Goal: Task Accomplishment & Management: Use online tool/utility

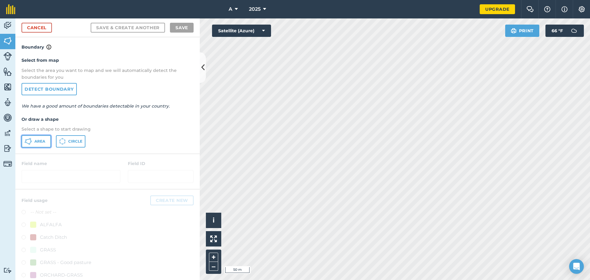
click at [39, 143] on span "Area" at bounding box center [39, 141] width 11 height 5
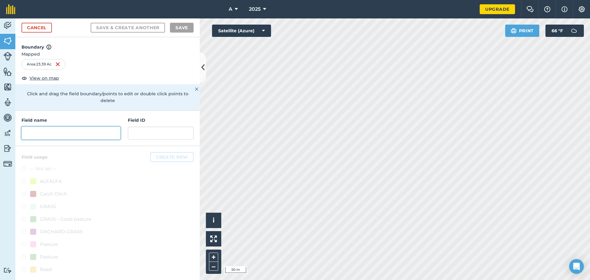
click at [64, 127] on input "text" at bounding box center [71, 133] width 99 height 13
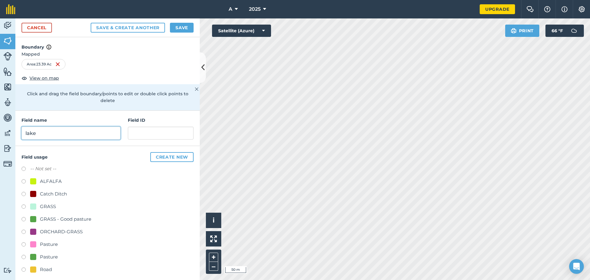
type input "lake"
click at [46, 178] on div "ALFALFA" at bounding box center [51, 181] width 22 height 7
radio input "true"
click at [197, 27] on div "Cancel Save & Create Another Save" at bounding box center [107, 27] width 184 height 19
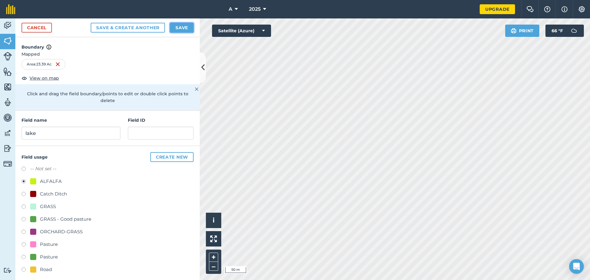
click at [191, 29] on button "Save" at bounding box center [182, 28] width 24 height 10
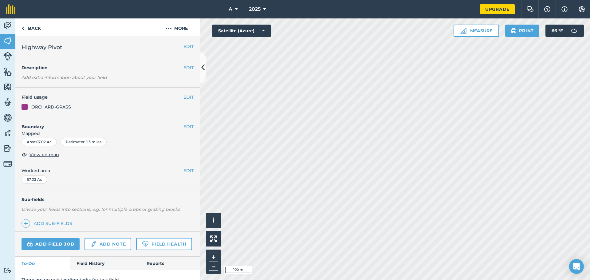
click at [294, 0] on html "A 2025 Upgrade Farm Chat Help Info Settings Map printing is not available on ou…" at bounding box center [295, 140] width 590 height 280
click at [261, 31] on button "Satellite (Azure)" at bounding box center [241, 31] width 59 height 12
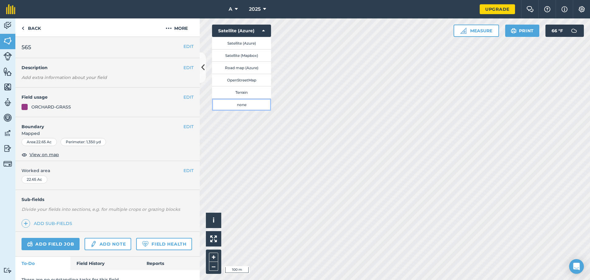
click at [247, 105] on button "none" at bounding box center [241, 104] width 59 height 12
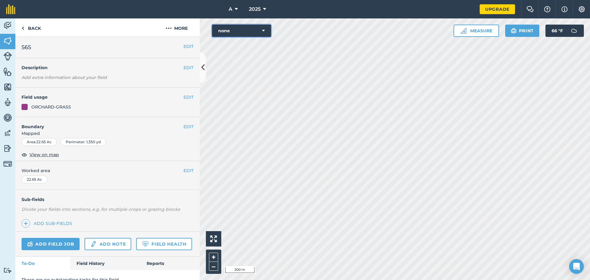
click at [260, 34] on button "none" at bounding box center [241, 31] width 59 height 12
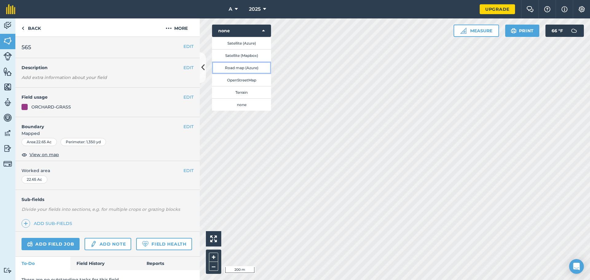
click at [255, 66] on button "Road map (Azure)" at bounding box center [241, 67] width 59 height 12
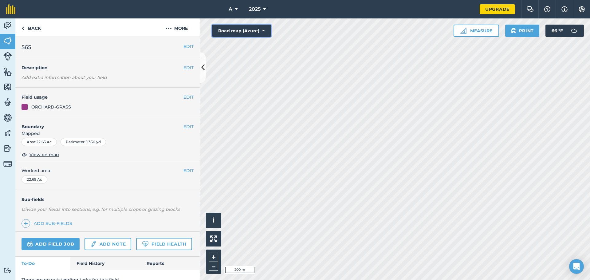
click at [267, 30] on button "Road map (Azure)" at bounding box center [241, 31] width 59 height 12
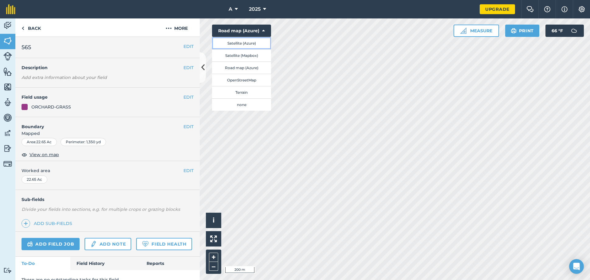
click at [260, 43] on button "Satellite (Azure)" at bounding box center [241, 43] width 59 height 12
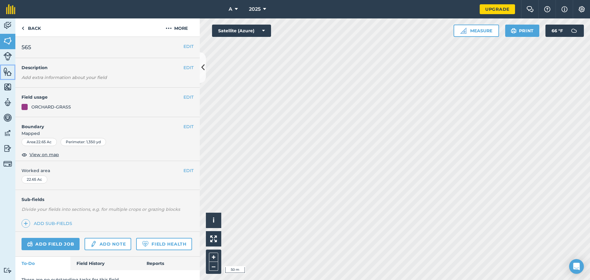
click at [6, 76] on img at bounding box center [7, 71] width 9 height 9
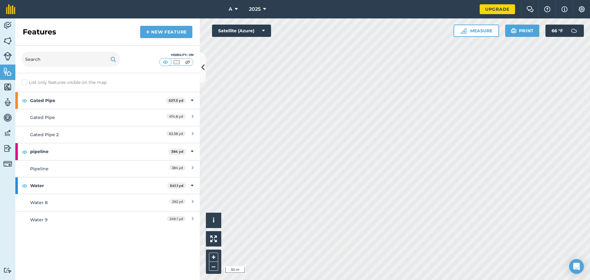
click at [165, 39] on div "Features New feature" at bounding box center [107, 31] width 184 height 27
click at [149, 32] on img at bounding box center [148, 31] width 4 height 7
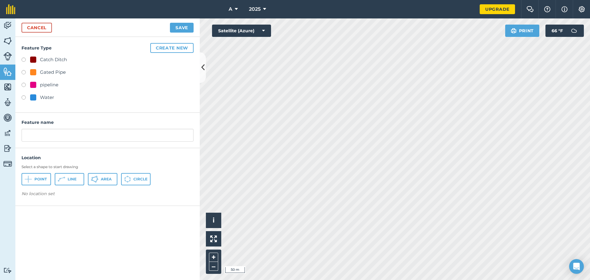
click at [50, 69] on div "Gated Pipe" at bounding box center [53, 72] width 26 height 7
radio input "true"
type input "Gated Pipe 3"
drag, startPoint x: 68, startPoint y: 178, endPoint x: 137, endPoint y: 175, distance: 68.9
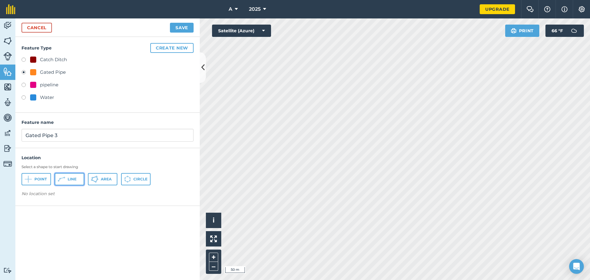
click at [69, 178] on span "Line" at bounding box center [72, 179] width 9 height 5
click at [40, 30] on link "Cancel" at bounding box center [37, 28] width 30 height 10
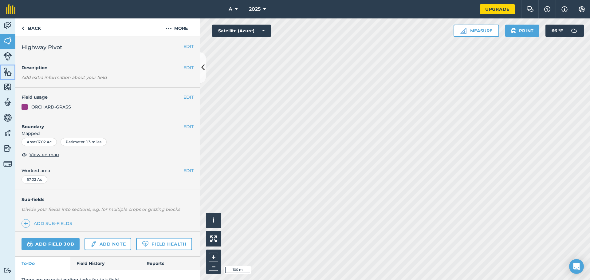
click at [3, 77] on link "Features" at bounding box center [7, 72] width 15 height 15
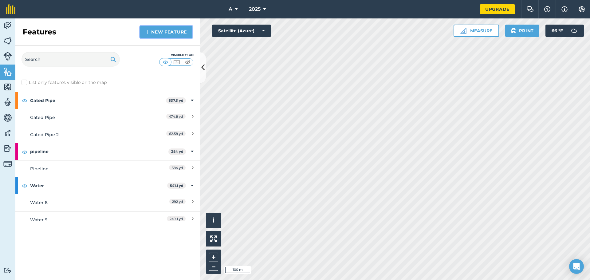
click at [143, 36] on link "New feature" at bounding box center [166, 32] width 52 height 12
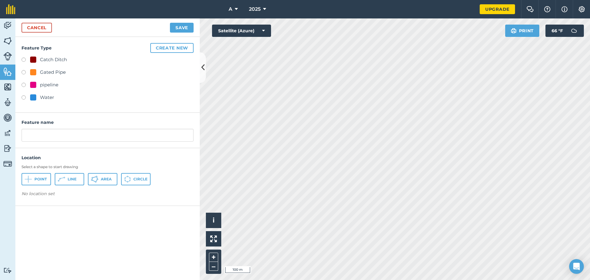
click at [50, 70] on div "Gated Pipe" at bounding box center [53, 72] width 26 height 7
radio input "true"
type input "Gated Pipe 3"
click at [61, 179] on icon at bounding box center [61, 178] width 7 height 7
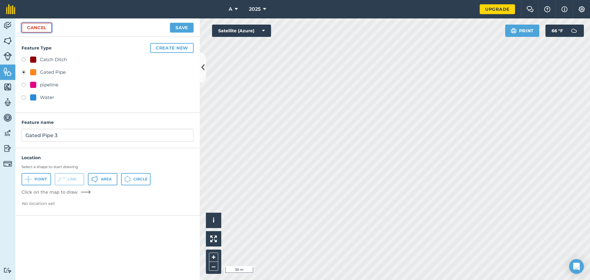
click at [37, 25] on link "Cancel" at bounding box center [37, 28] width 30 height 10
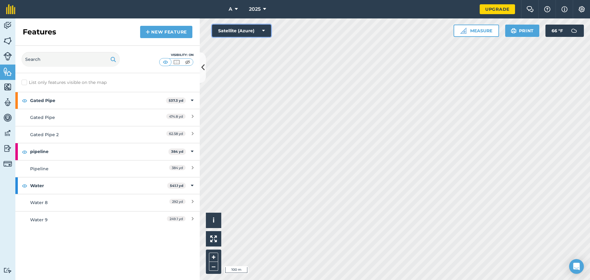
click at [267, 29] on button "Satellite (Azure)" at bounding box center [241, 31] width 59 height 12
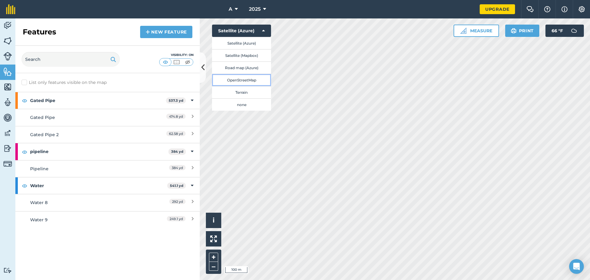
click at [255, 79] on button "OpenStreetMap" at bounding box center [241, 80] width 59 height 12
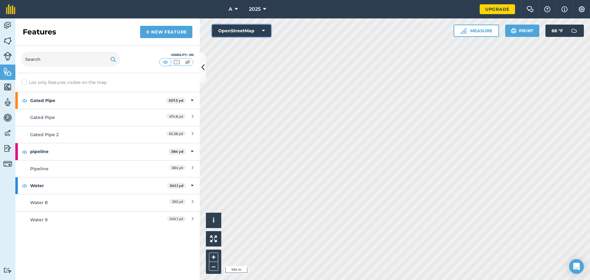
click at [268, 28] on button "OpenStreetMap" at bounding box center [241, 31] width 59 height 12
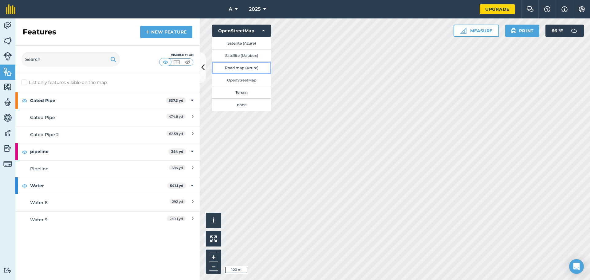
click at [255, 66] on button "Road map (Azure)" at bounding box center [241, 67] width 59 height 12
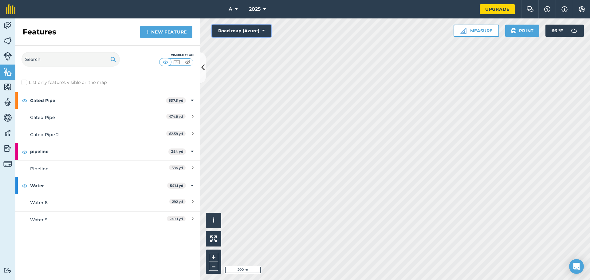
click at [261, 31] on button "Road map (Azure)" at bounding box center [241, 31] width 59 height 12
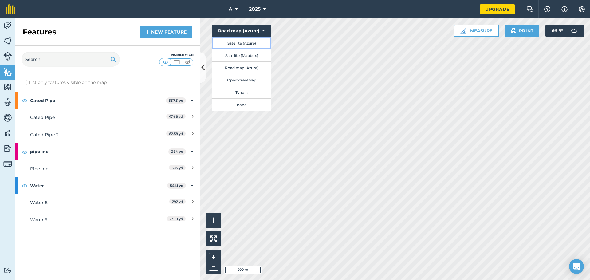
click at [255, 43] on button "Satellite (Azure)" at bounding box center [241, 43] width 59 height 12
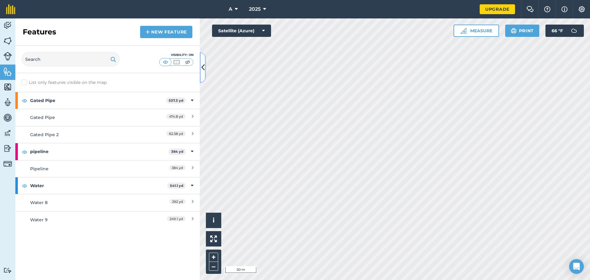
click at [202, 77] on button at bounding box center [203, 67] width 6 height 31
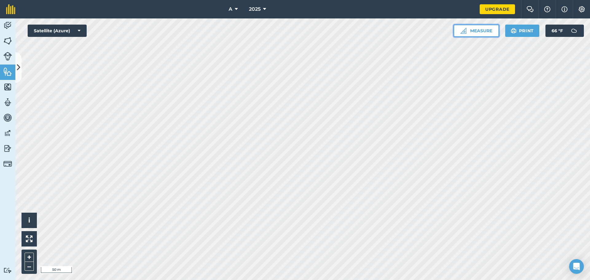
click at [294, 30] on button "Measure" at bounding box center [476, 31] width 45 height 12
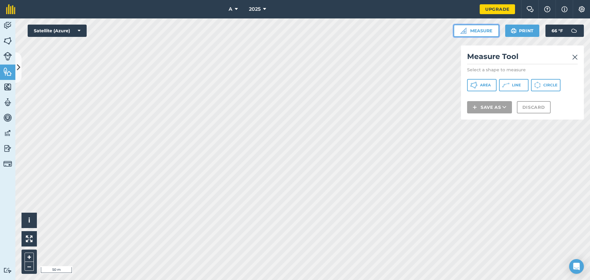
click at [294, 30] on button "Measure" at bounding box center [476, 31] width 45 height 12
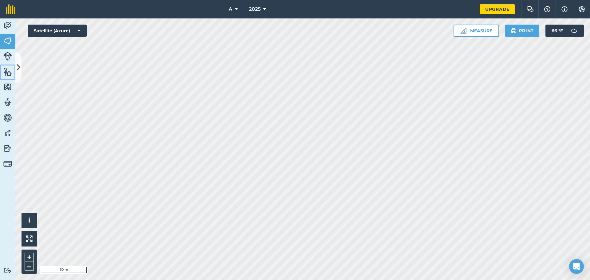
click at [14, 65] on link "Features" at bounding box center [7, 72] width 15 height 15
click at [11, 34] on link "Fields" at bounding box center [7, 41] width 15 height 15
click at [18, 65] on icon at bounding box center [18, 67] width 3 height 11
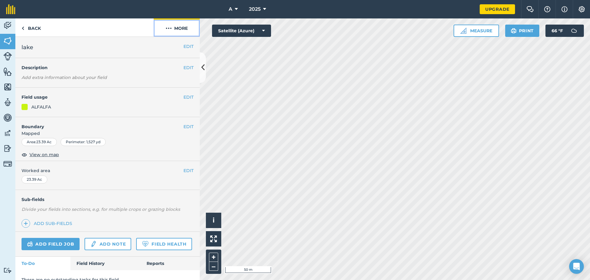
click at [177, 30] on button "More" at bounding box center [177, 27] width 46 height 18
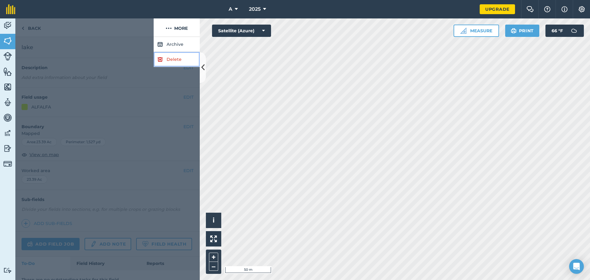
click at [167, 61] on link "Delete" at bounding box center [177, 59] width 46 height 15
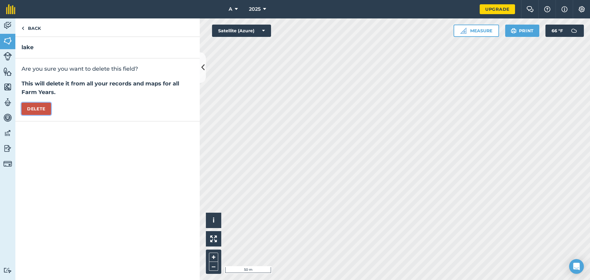
click at [38, 110] on button "Delete" at bounding box center [36, 109] width 29 height 12
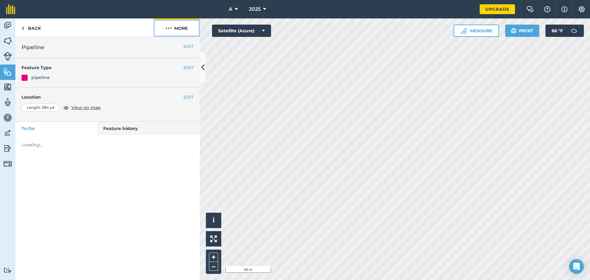
click at [178, 36] on button "More" at bounding box center [177, 27] width 46 height 18
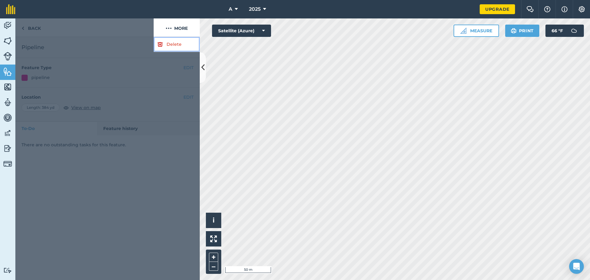
click at [168, 48] on link "Delete" at bounding box center [177, 44] width 46 height 15
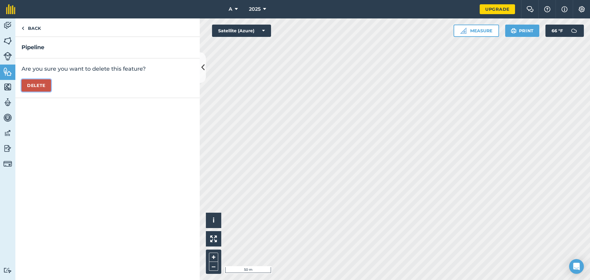
click at [40, 86] on button "Delete" at bounding box center [36, 85] width 29 height 12
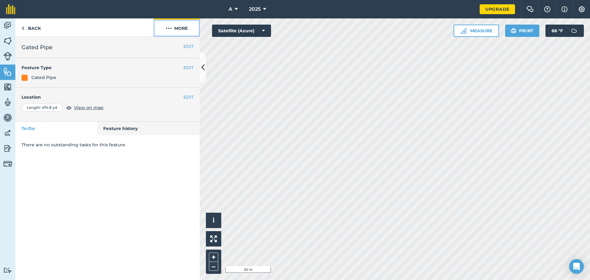
click at [175, 31] on button "More" at bounding box center [177, 27] width 46 height 18
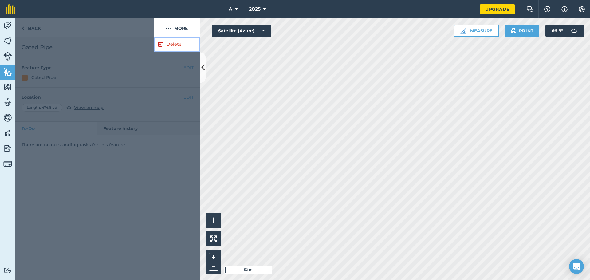
click at [163, 49] on link "Delete" at bounding box center [177, 44] width 46 height 15
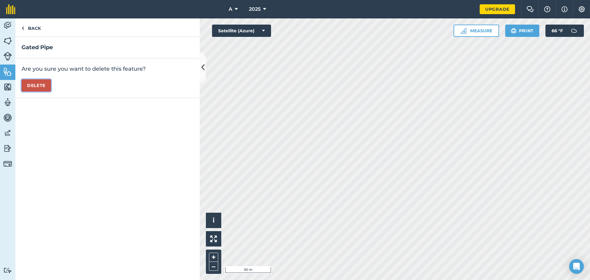
click at [43, 83] on button "Delete" at bounding box center [36, 85] width 29 height 12
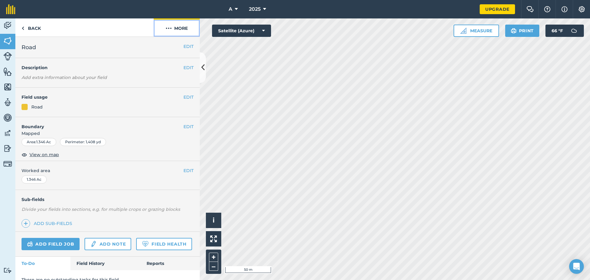
click at [183, 27] on button "More" at bounding box center [177, 27] width 46 height 18
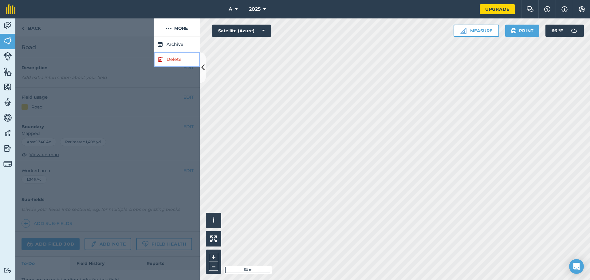
click at [161, 60] on img at bounding box center [160, 59] width 6 height 7
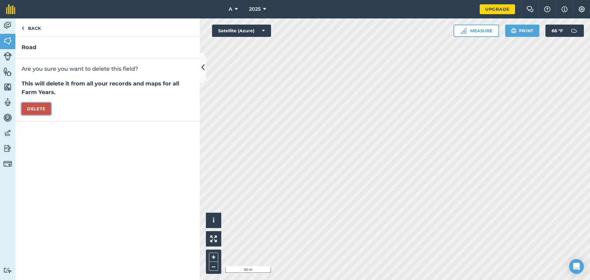
click at [44, 109] on button "Delete" at bounding box center [36, 109] width 29 height 12
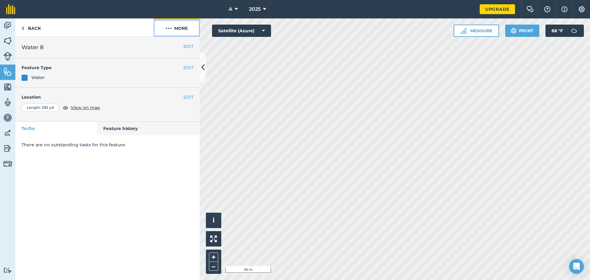
drag, startPoint x: 184, startPoint y: 28, endPoint x: 176, endPoint y: 34, distance: 10.3
click at [183, 28] on button "More" at bounding box center [177, 27] width 46 height 18
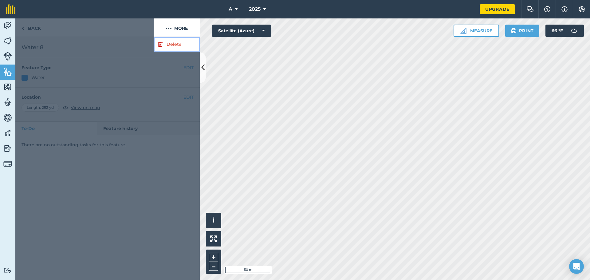
click at [171, 42] on link "Delete" at bounding box center [177, 44] width 46 height 15
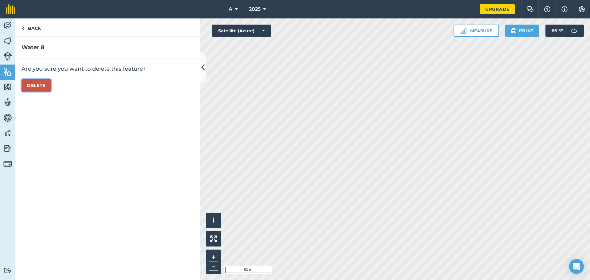
drag, startPoint x: 38, startPoint y: 85, endPoint x: 186, endPoint y: 106, distance: 149.2
click at [40, 85] on button "Delete" at bounding box center [36, 85] width 29 height 12
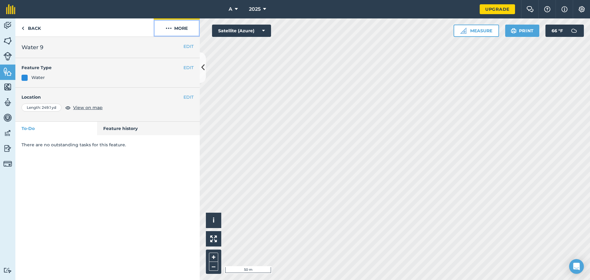
click at [173, 29] on button "More" at bounding box center [177, 27] width 46 height 18
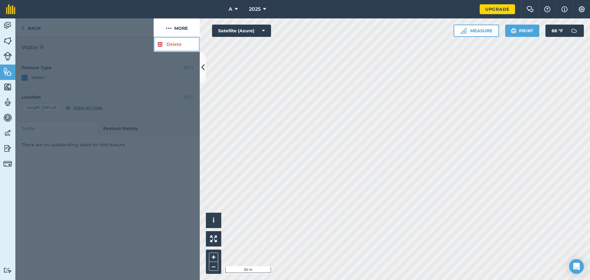
click at [167, 46] on link "Delete" at bounding box center [177, 44] width 46 height 15
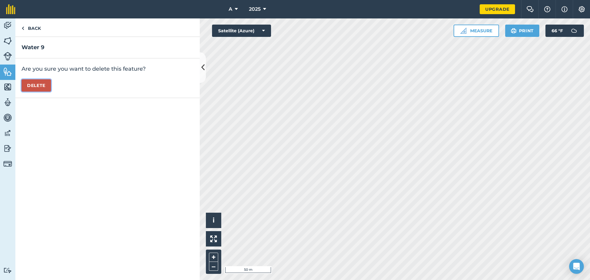
click at [33, 87] on button "Delete" at bounding box center [36, 85] width 29 height 12
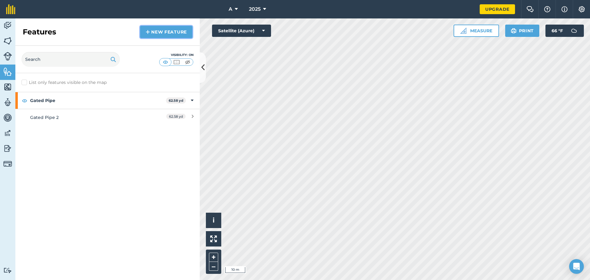
click at [169, 37] on link "New feature" at bounding box center [166, 32] width 52 height 12
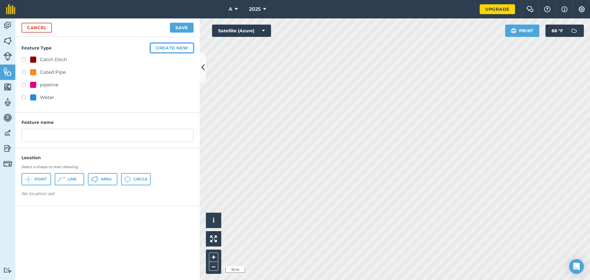
click at [172, 49] on button "Create new" at bounding box center [171, 48] width 43 height 10
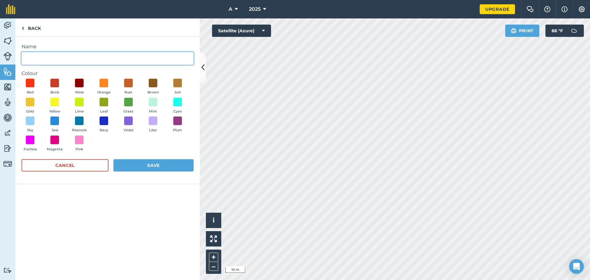
click at [96, 64] on input "Name" at bounding box center [108, 58] width 172 height 13
type input "road"
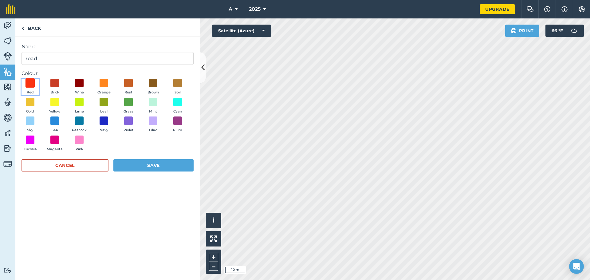
click at [28, 84] on span at bounding box center [31, 83] width 10 height 10
click at [136, 166] on button "Save" at bounding box center [153, 165] width 80 height 12
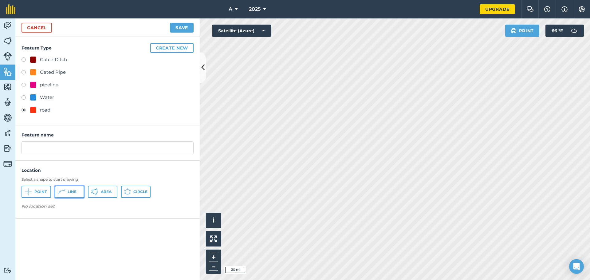
click at [81, 190] on button "Line" at bounding box center [69, 192] width 29 height 12
click at [101, 191] on span "Area" at bounding box center [106, 191] width 11 height 5
drag, startPoint x: 86, startPoint y: 147, endPoint x: 81, endPoint y: 147, distance: 5.2
click at [84, 147] on input "text" at bounding box center [108, 147] width 172 height 13
type input "a"
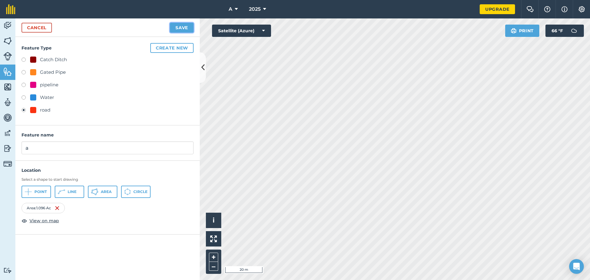
click at [178, 25] on button "Save" at bounding box center [182, 28] width 24 height 10
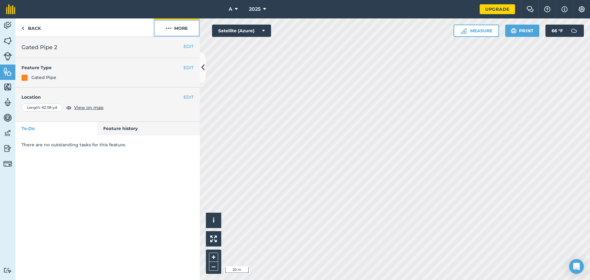
click at [178, 22] on button "More" at bounding box center [177, 27] width 46 height 18
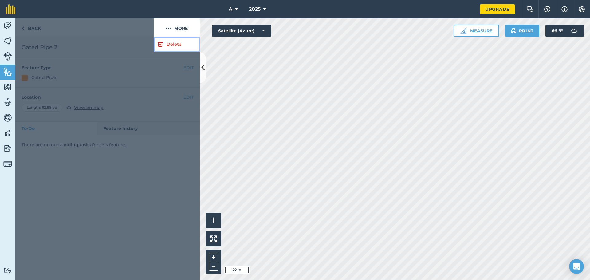
click at [179, 45] on link "Delete" at bounding box center [177, 44] width 46 height 15
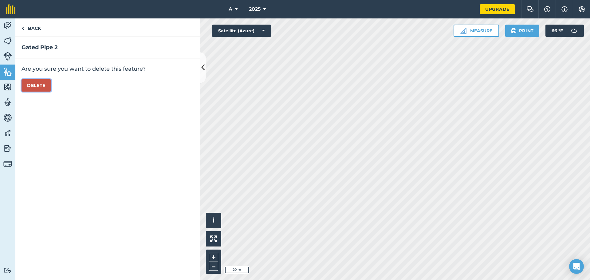
click at [48, 91] on button "Delete" at bounding box center [36, 85] width 29 height 12
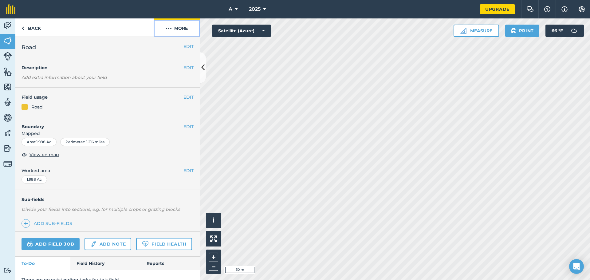
click at [177, 28] on button "More" at bounding box center [177, 27] width 46 height 18
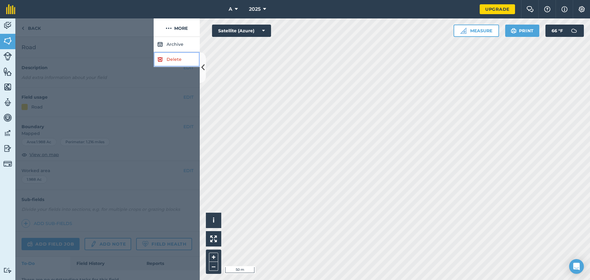
click at [167, 56] on link "Delete" at bounding box center [177, 59] width 46 height 15
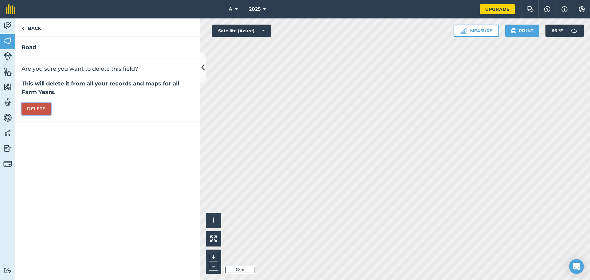
drag, startPoint x: 42, startPoint y: 106, endPoint x: 56, endPoint y: 104, distance: 13.9
click at [42, 106] on button "Delete" at bounding box center [36, 109] width 29 height 12
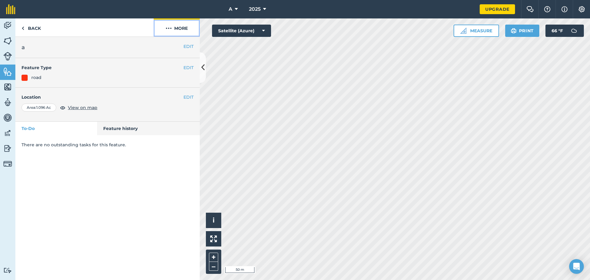
click at [185, 31] on button "More" at bounding box center [177, 27] width 46 height 18
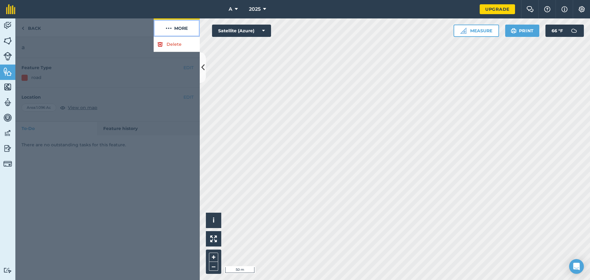
click at [185, 26] on button "More" at bounding box center [177, 27] width 46 height 18
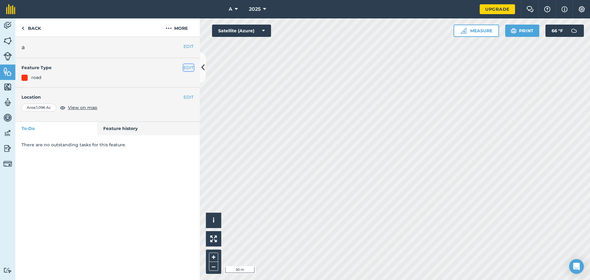
click at [191, 67] on button "EDIT" at bounding box center [188, 67] width 10 height 7
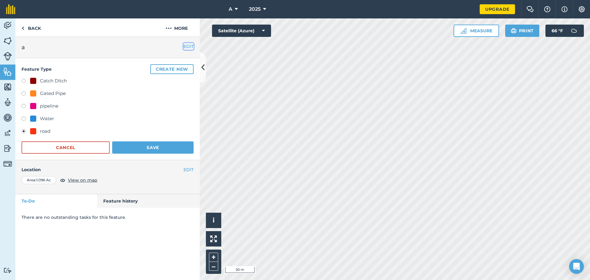
click at [185, 46] on button "EDIT" at bounding box center [188, 46] width 10 height 7
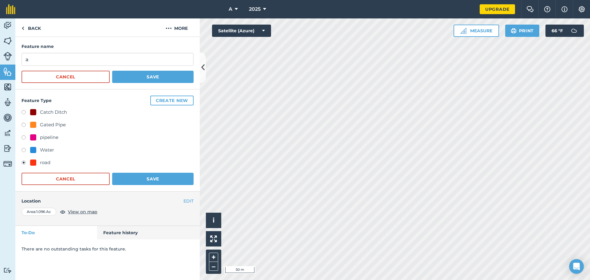
click at [188, 207] on div "Location Area : 1.096 Ac View on map" at bounding box center [108, 207] width 172 height 18
click at [189, 202] on button "EDIT" at bounding box center [188, 201] width 10 height 7
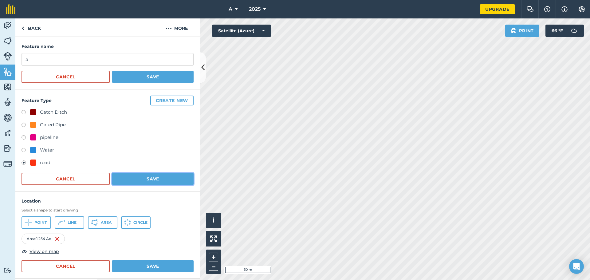
click at [162, 179] on button "Save" at bounding box center [152, 179] width 81 height 12
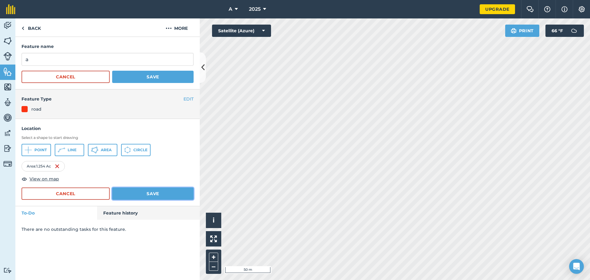
click at [161, 192] on button "Save" at bounding box center [152, 193] width 81 height 12
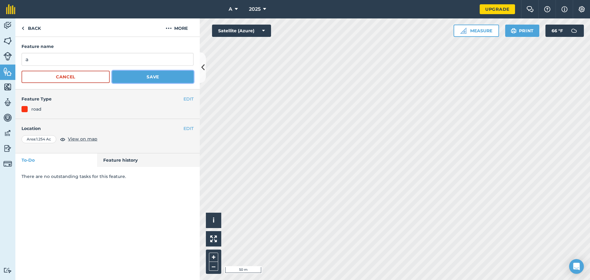
click at [141, 75] on button "Save" at bounding box center [152, 77] width 81 height 12
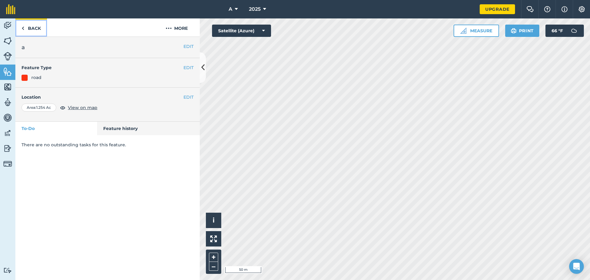
click at [37, 28] on link "Back" at bounding box center [31, 27] width 32 height 18
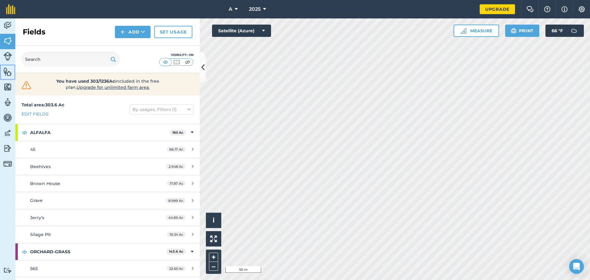
click at [3, 69] on link "Features" at bounding box center [7, 72] width 15 height 15
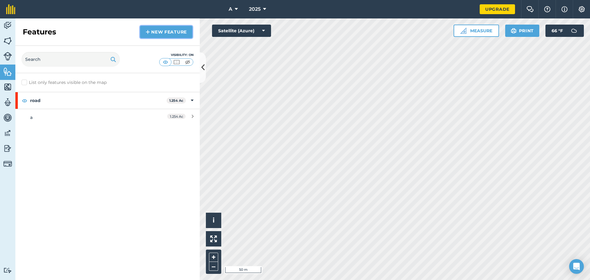
click at [167, 33] on link "New feature" at bounding box center [166, 32] width 52 height 12
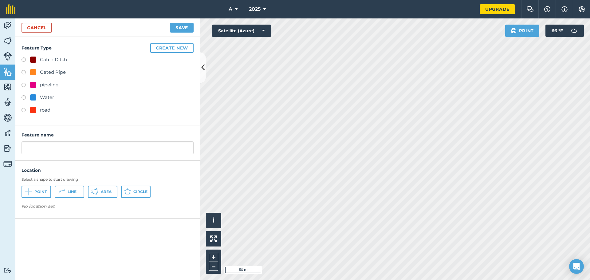
click at [58, 72] on div "Gated Pipe" at bounding box center [53, 72] width 26 height 7
radio input "true"
type input "Gated Pipe"
click at [99, 193] on button "Area" at bounding box center [102, 192] width 29 height 12
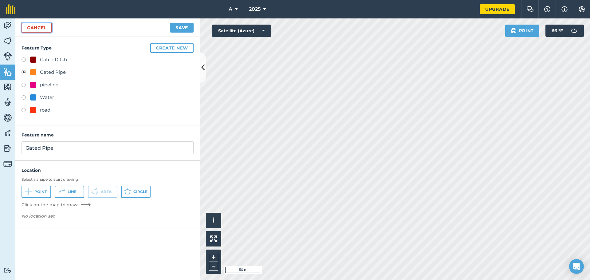
click at [37, 31] on link "Cancel" at bounding box center [37, 28] width 30 height 10
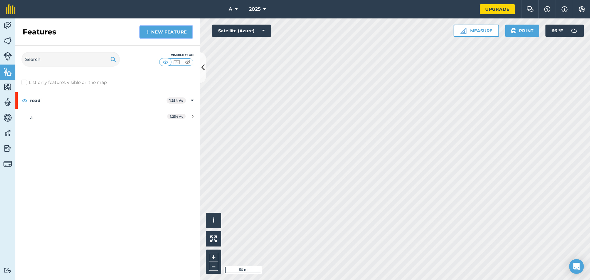
click at [159, 33] on link "New feature" at bounding box center [166, 32] width 52 height 12
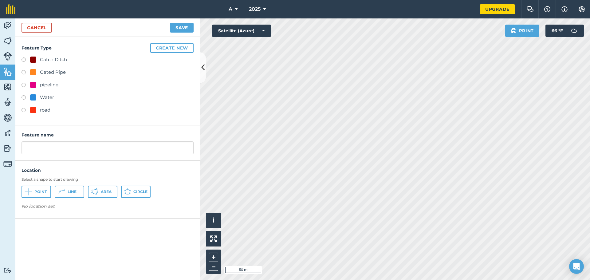
click at [52, 71] on div "Gated Pipe" at bounding box center [53, 72] width 26 height 7
radio input "true"
type input "Gated Pipe"
click at [107, 193] on span "Area" at bounding box center [106, 191] width 11 height 5
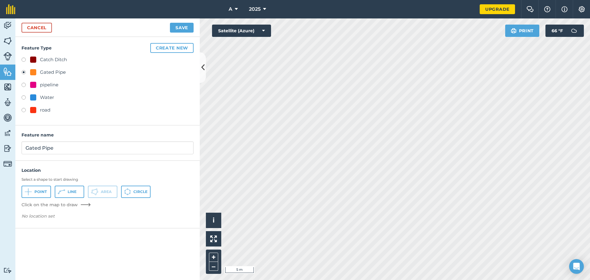
click at [294, 11] on div "A 2025 Upgrade Farm Chat Help Info Settings Map printing is not available on ou…" at bounding box center [295, 140] width 590 height 280
click at [294, 13] on div "A 2025 Upgrade Farm Chat Help Info Settings Map printing is not available on ou…" at bounding box center [295, 140] width 590 height 280
click at [183, 24] on button "Save" at bounding box center [182, 28] width 24 height 10
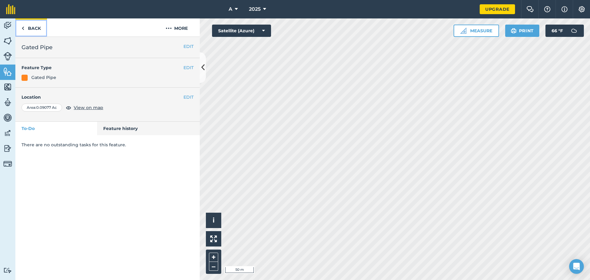
click at [41, 27] on link "Back" at bounding box center [31, 27] width 32 height 18
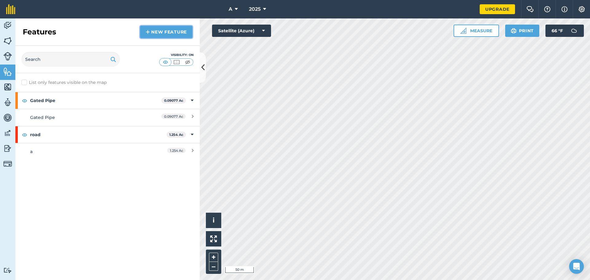
click at [163, 35] on link "New feature" at bounding box center [166, 32] width 52 height 12
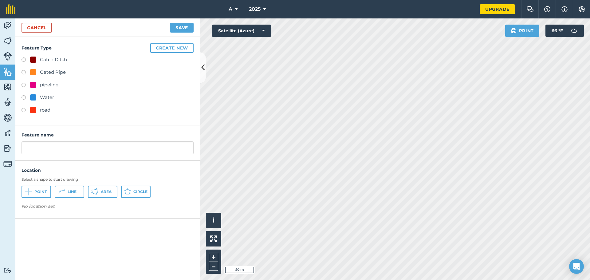
click at [52, 86] on div "pipeline" at bounding box center [49, 84] width 18 height 7
radio input "true"
type input "pipeline"
click at [104, 195] on button "Area" at bounding box center [102, 192] width 29 height 12
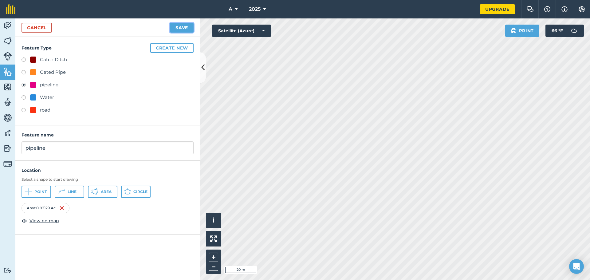
click at [186, 28] on button "Save" at bounding box center [182, 28] width 24 height 10
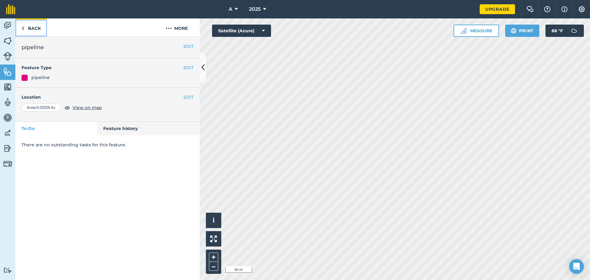
click at [34, 26] on link "Back" at bounding box center [31, 27] width 32 height 18
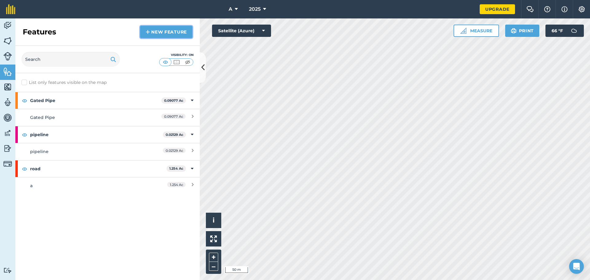
click at [143, 32] on link "New feature" at bounding box center [166, 32] width 52 height 12
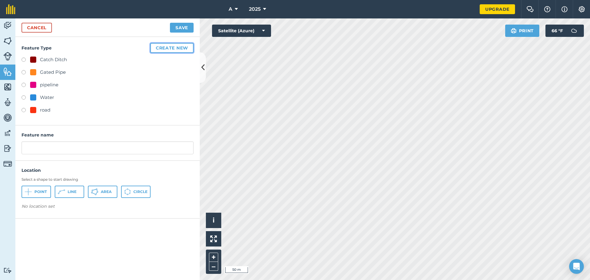
click at [173, 45] on button "Create new" at bounding box center [171, 48] width 43 height 10
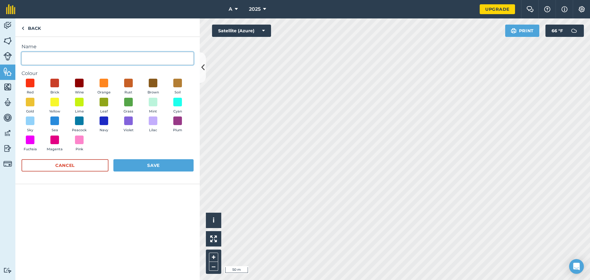
click at [100, 57] on input "Name" at bounding box center [108, 58] width 172 height 13
type input "Corrugations"
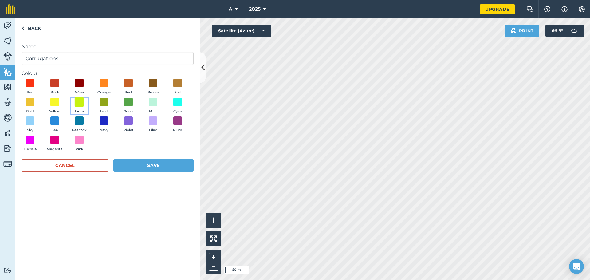
click at [81, 102] on span at bounding box center [80, 102] width 10 height 10
click at [178, 100] on span at bounding box center [178, 102] width 10 height 10
click at [162, 165] on button "Save" at bounding box center [153, 165] width 80 height 12
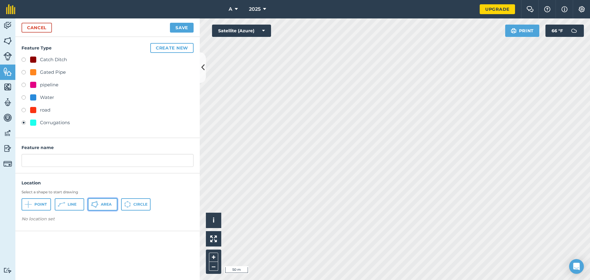
click at [100, 203] on button "Area" at bounding box center [102, 204] width 29 height 12
click at [75, 201] on button "Line" at bounding box center [69, 204] width 29 height 12
click at [186, 29] on button "Save" at bounding box center [182, 28] width 24 height 10
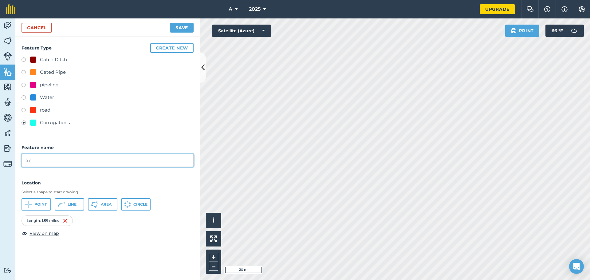
type input "ac"
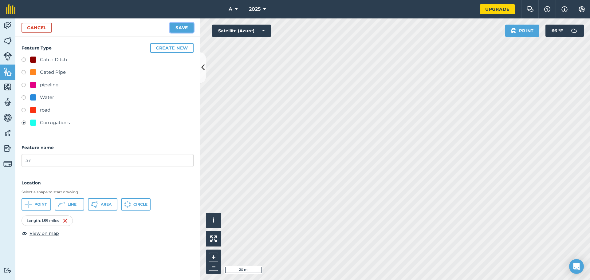
click at [187, 27] on button "Save" at bounding box center [182, 28] width 24 height 10
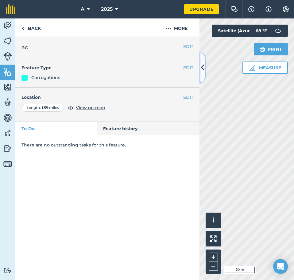
click at [200, 72] on button at bounding box center [203, 67] width 6 height 31
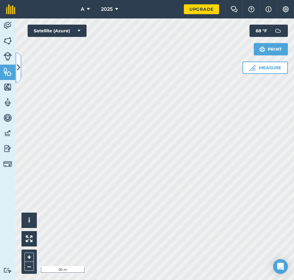
click at [19, 70] on icon at bounding box center [18, 67] width 3 height 11
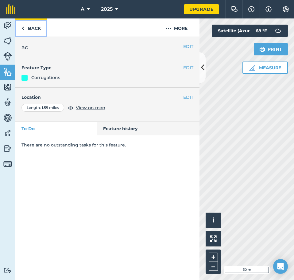
click at [42, 30] on link "Back" at bounding box center [31, 27] width 32 height 18
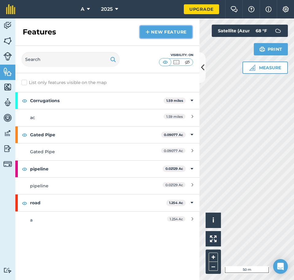
click at [159, 37] on link "New feature" at bounding box center [166, 32] width 52 height 12
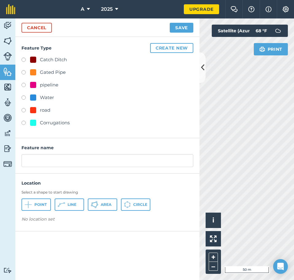
drag, startPoint x: 53, startPoint y: 70, endPoint x: 97, endPoint y: 58, distance: 45.2
click at [54, 70] on div "Gated Pipe" at bounding box center [53, 72] width 26 height 7
radio input "true"
type input "Gated Pipe 2"
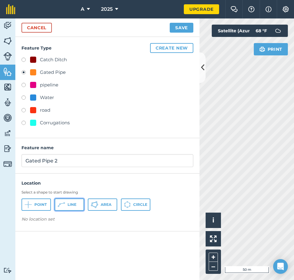
click at [76, 201] on button "Line" at bounding box center [69, 204] width 29 height 12
click at [202, 67] on icon at bounding box center [202, 67] width 3 height 11
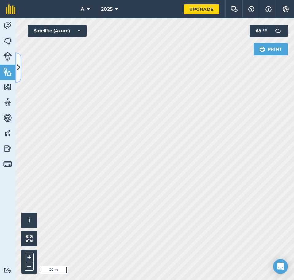
click at [19, 73] on button at bounding box center [18, 67] width 6 height 31
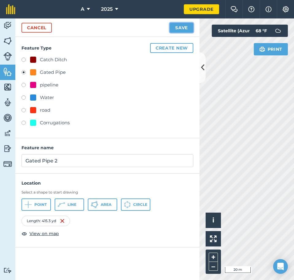
click at [175, 25] on button "Save" at bounding box center [182, 28] width 24 height 10
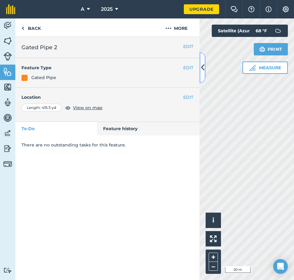
click at [200, 70] on button at bounding box center [203, 67] width 6 height 31
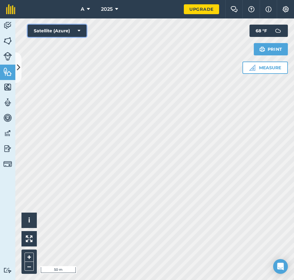
click at [79, 33] on icon at bounding box center [79, 31] width 3 height 6
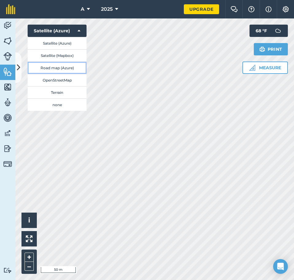
click at [74, 67] on button "Road map (Azure)" at bounding box center [57, 67] width 59 height 12
